Goal: Task Accomplishment & Management: Manage account settings

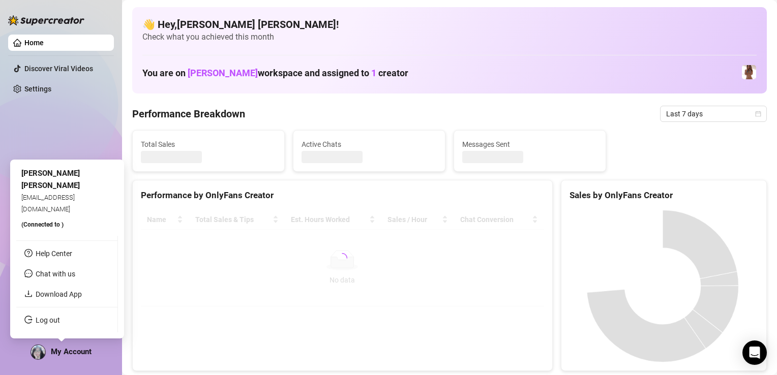
click at [38, 352] on img at bounding box center [38, 352] width 14 height 14
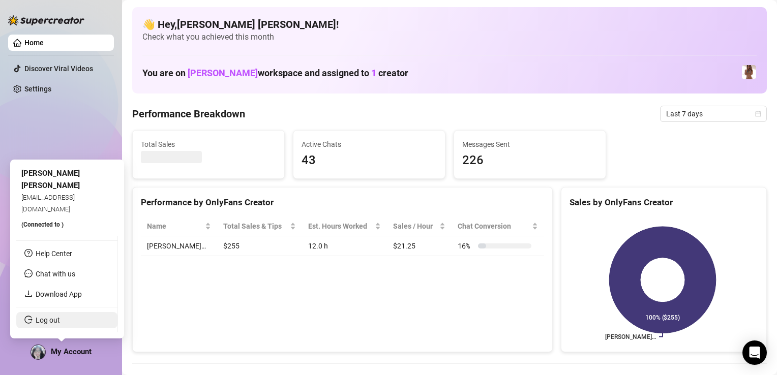
click at [49, 317] on link "Log out" at bounding box center [48, 320] width 24 height 8
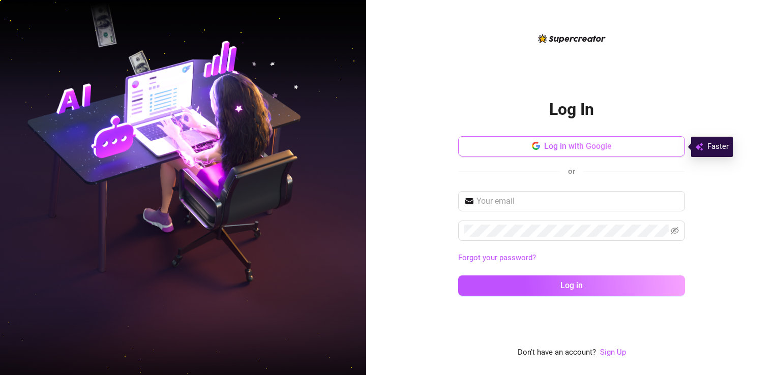
click at [566, 143] on span "Log in with Google" at bounding box center [578, 146] width 68 height 10
drag, startPoint x: 718, startPoint y: 176, endPoint x: 594, endPoint y: 190, distance: 124.8
click at [718, 176] on div "Log In Log in with Google or Forgot your password? Log in Don't have an account…" at bounding box center [571, 187] width 411 height 375
click at [528, 205] on input "text" at bounding box center [577, 201] width 202 height 12
type input "[EMAIL_ADDRESS][DOMAIN_NAME]"
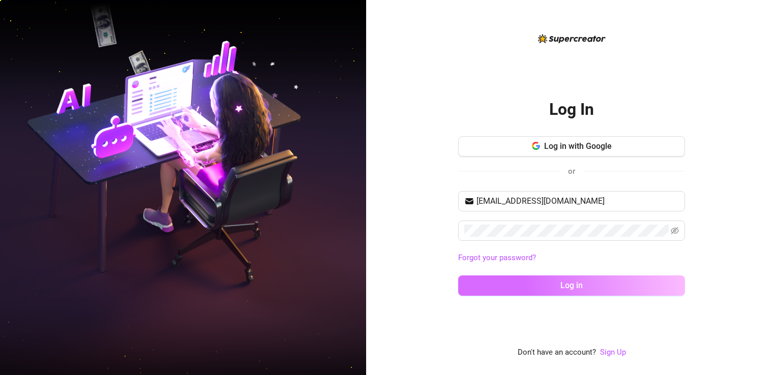
drag, startPoint x: 540, startPoint y: 280, endPoint x: 555, endPoint y: 288, distance: 16.4
click at [540, 281] on button "Log in" at bounding box center [571, 285] width 227 height 20
